Goal: Information Seeking & Learning: Learn about a topic

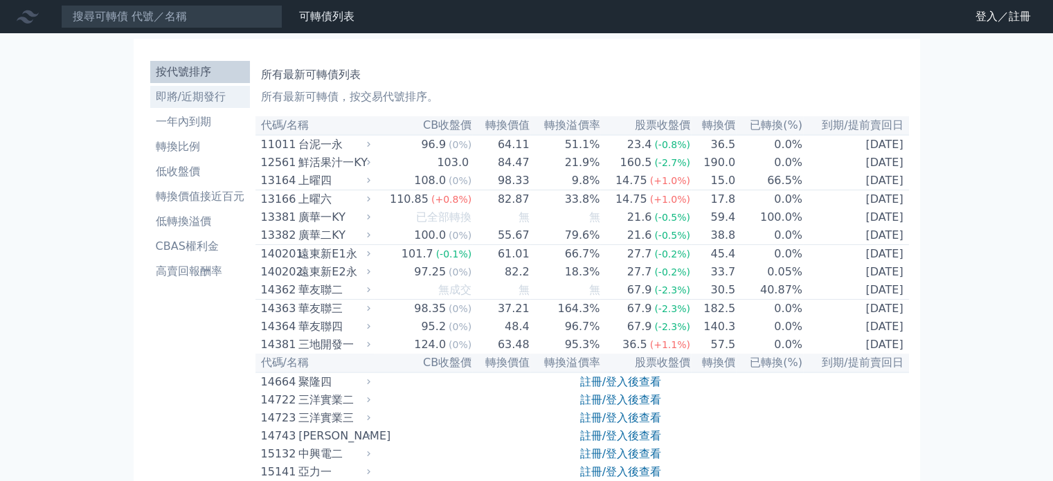
drag, startPoint x: 0, startPoint y: 0, endPoint x: 192, endPoint y: 100, distance: 216.0
click at [192, 100] on li "即將/近期發行" at bounding box center [200, 97] width 100 height 17
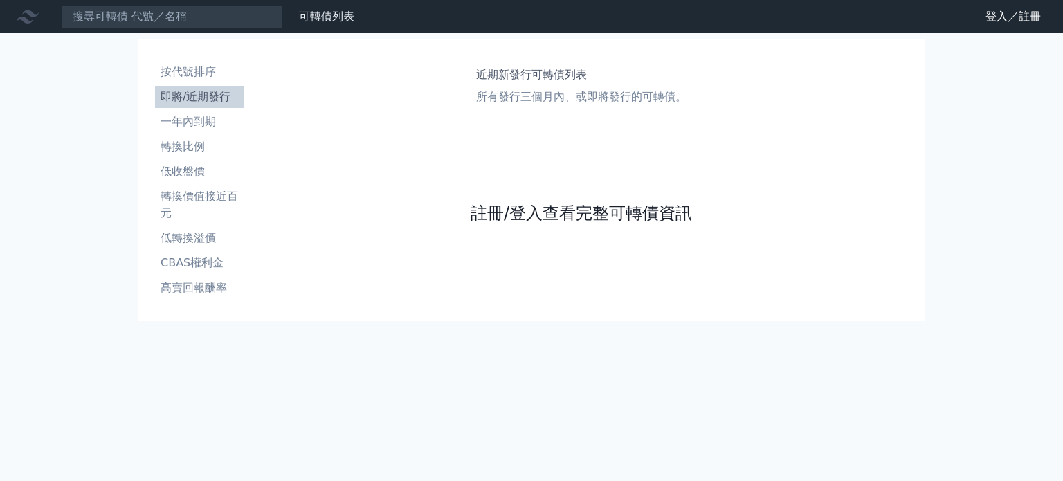
click at [531, 210] on link "註冊/登入查看完整可轉債資訊" at bounding box center [581, 213] width 221 height 22
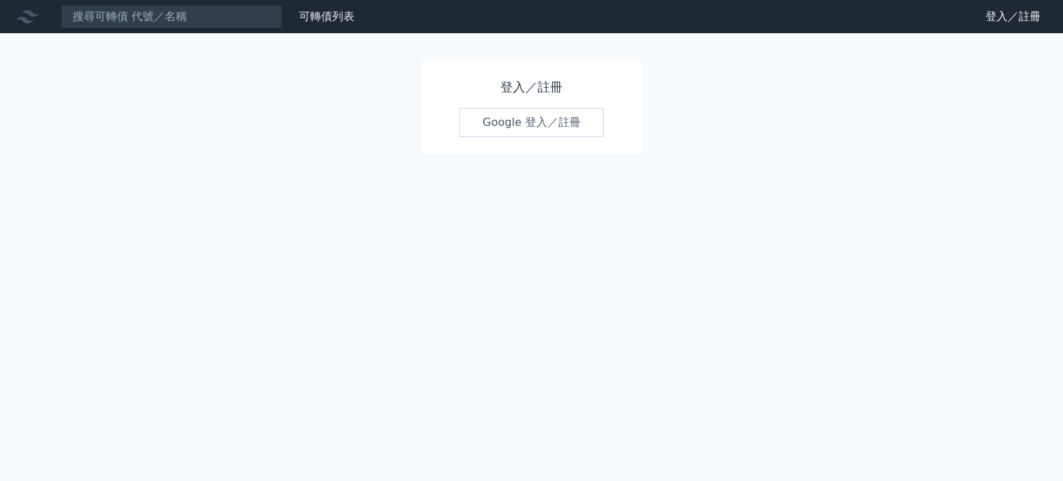
click at [507, 124] on link "Google 登入／註冊" at bounding box center [531, 122] width 144 height 29
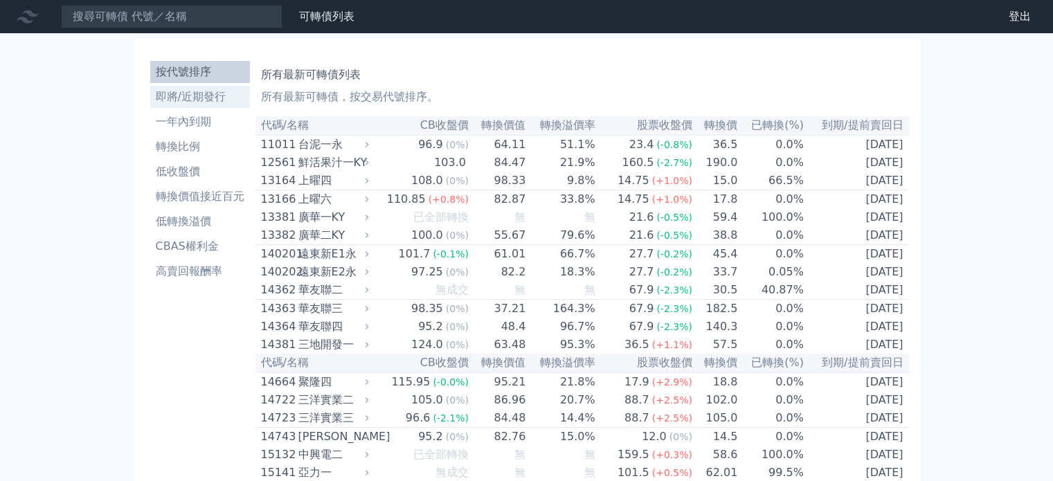
click at [235, 93] on li "即將/近期發行" at bounding box center [200, 97] width 100 height 17
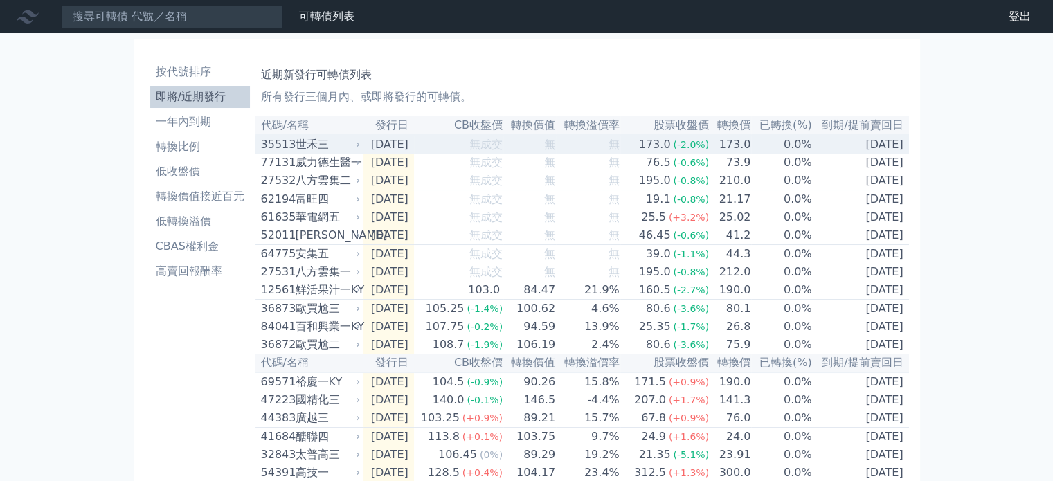
click at [337, 150] on div "世禾三" at bounding box center [326, 144] width 62 height 17
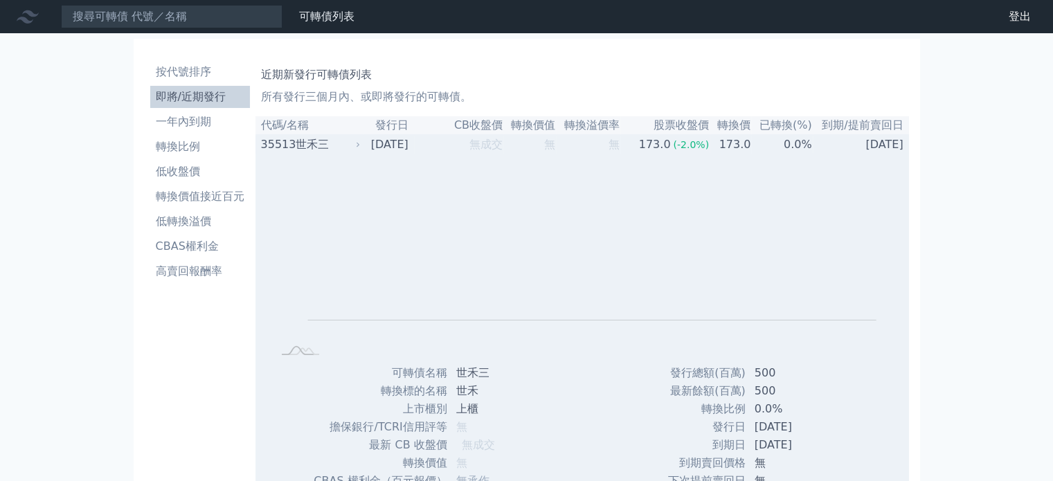
click at [337, 150] on div "世禾三" at bounding box center [326, 144] width 62 height 17
